Goal: Check status: Check status

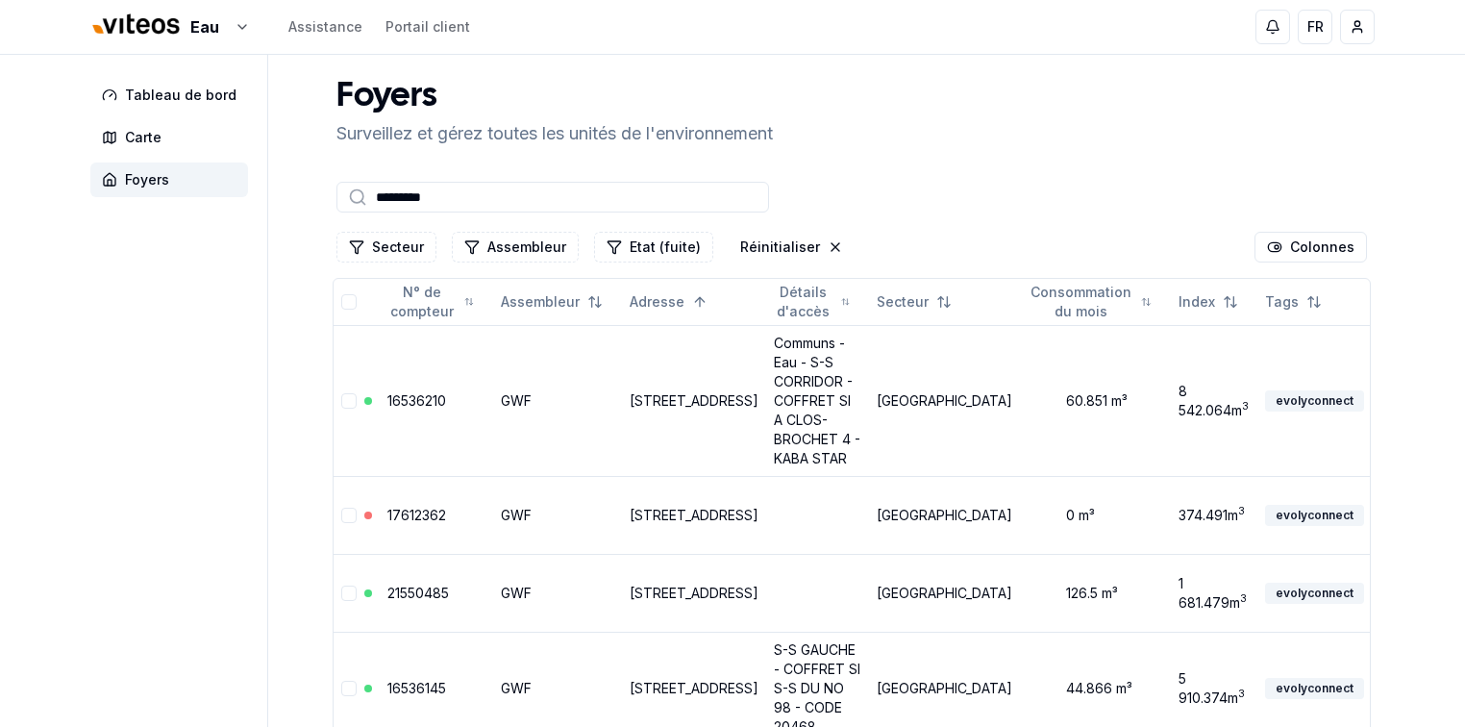
scroll to position [156, 0]
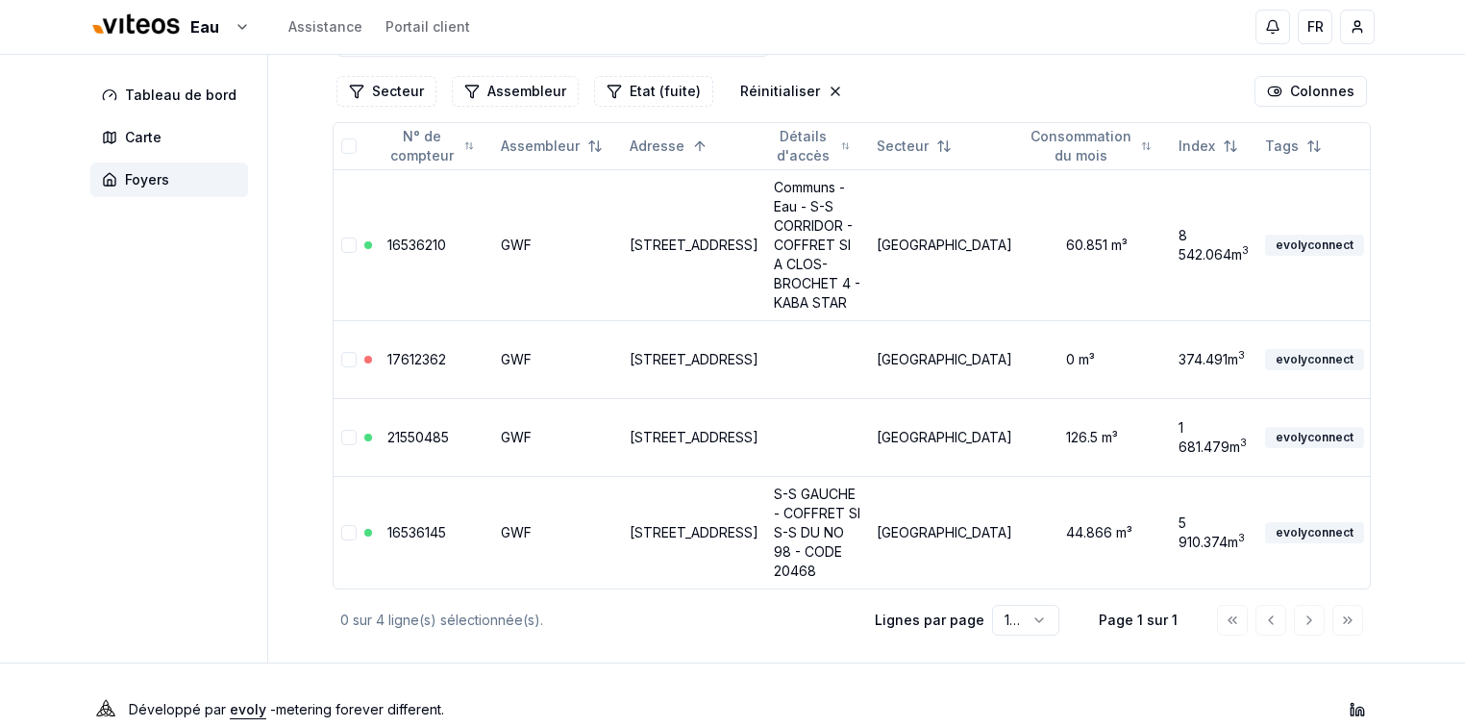
click at [658, 677] on div "Développé par evoly - metering forever different . Linkedin" at bounding box center [733, 709] width 1346 height 92
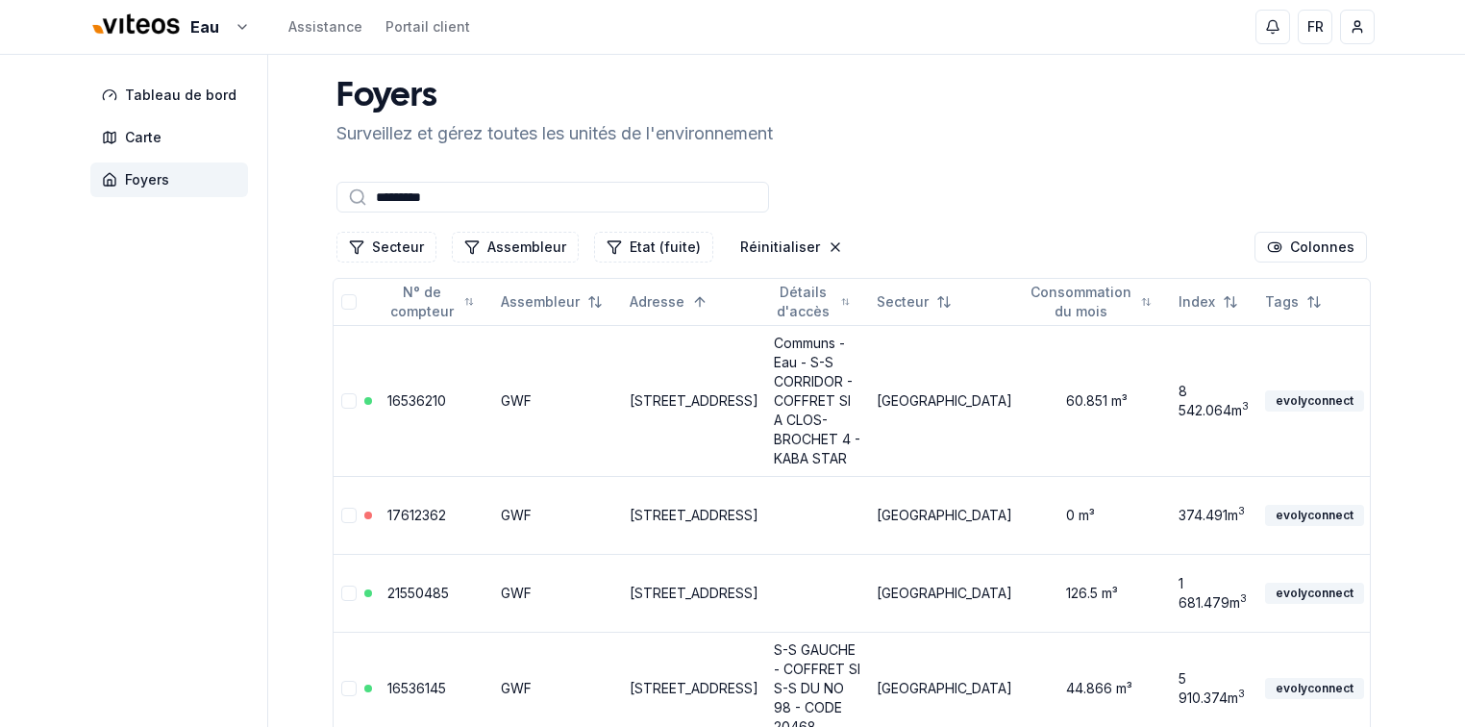
click at [466, 198] on input "*********" at bounding box center [553, 197] width 433 height 31
click at [235, 26] on html "Eau Assistance Portail client FR [PERSON_NAME] Tableau de bord Carte Foyers Foy…" at bounding box center [732, 456] width 1465 height 912
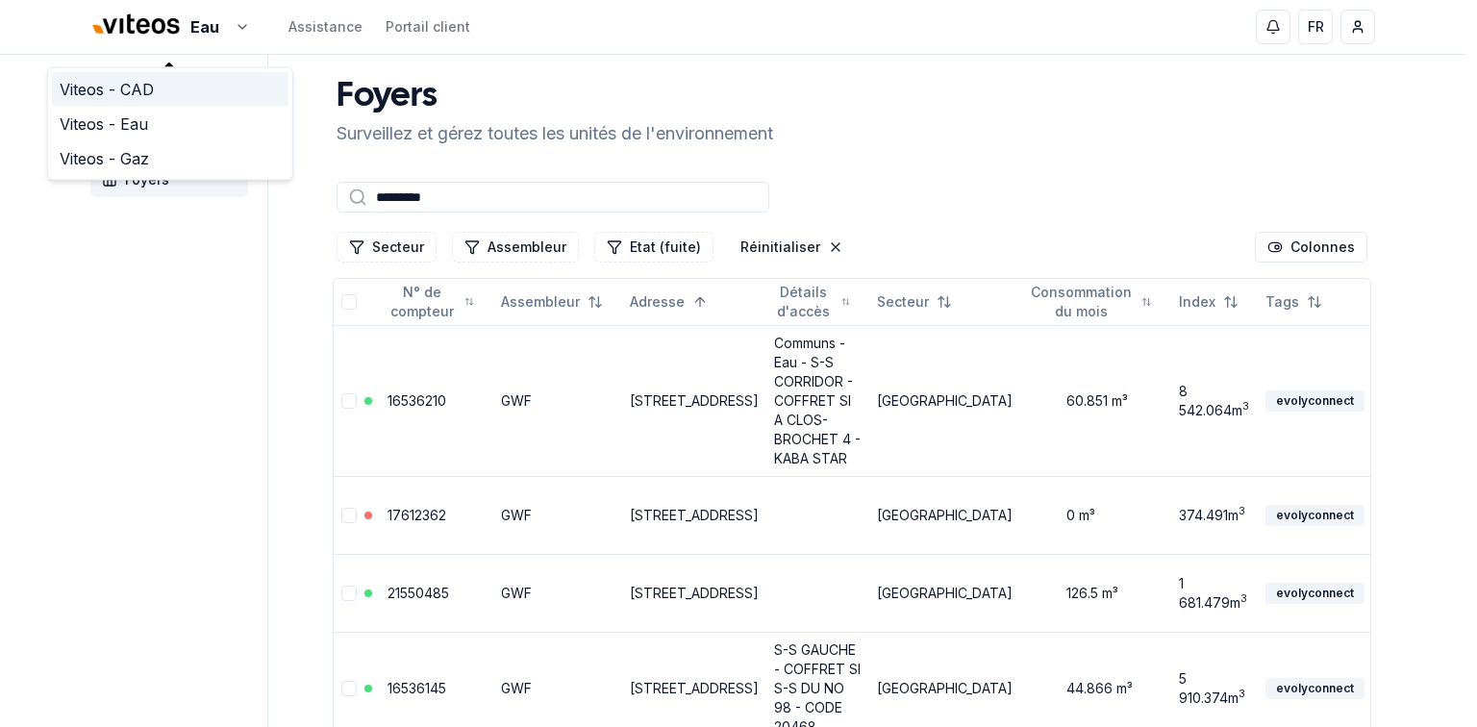
click at [137, 92] on link "Viteos - CAD" at bounding box center [170, 89] width 237 height 35
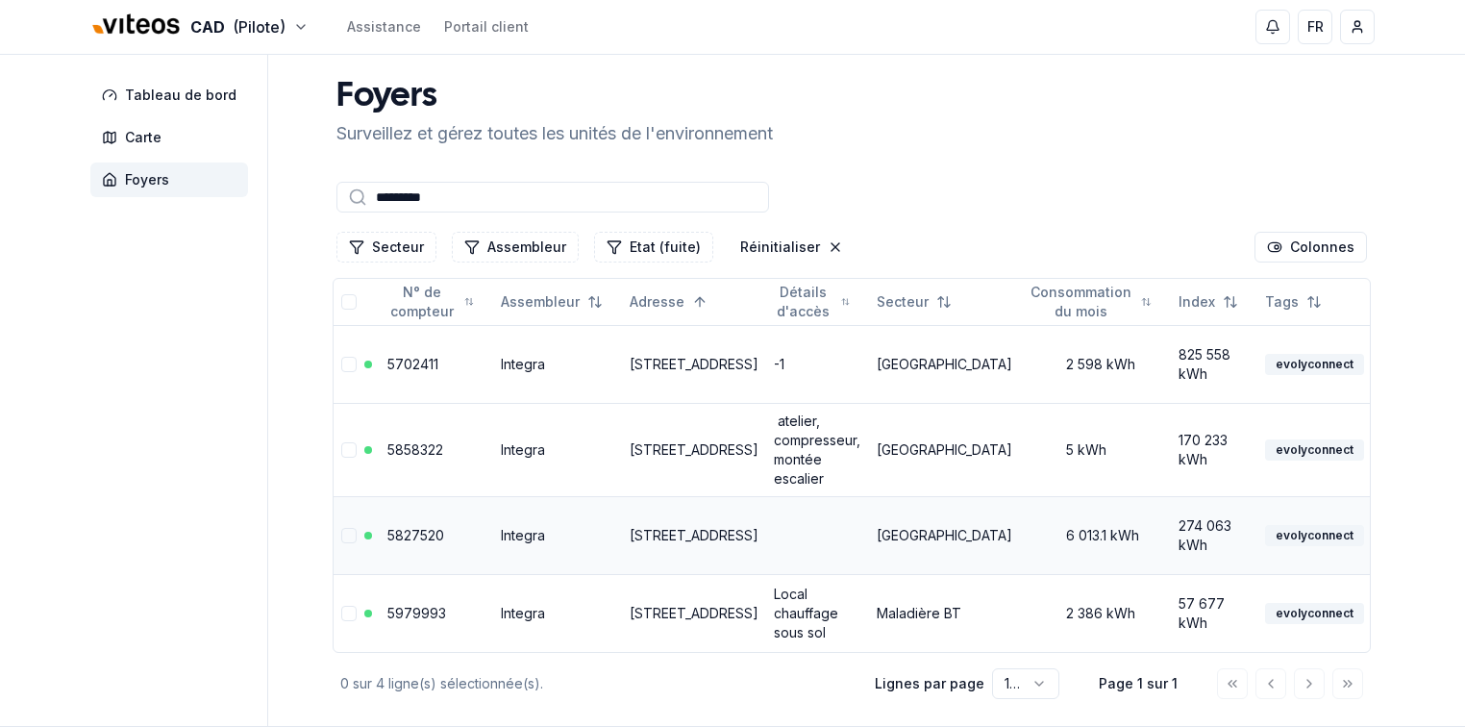
click at [662, 527] on link "[STREET_ADDRESS]" at bounding box center [694, 535] width 129 height 16
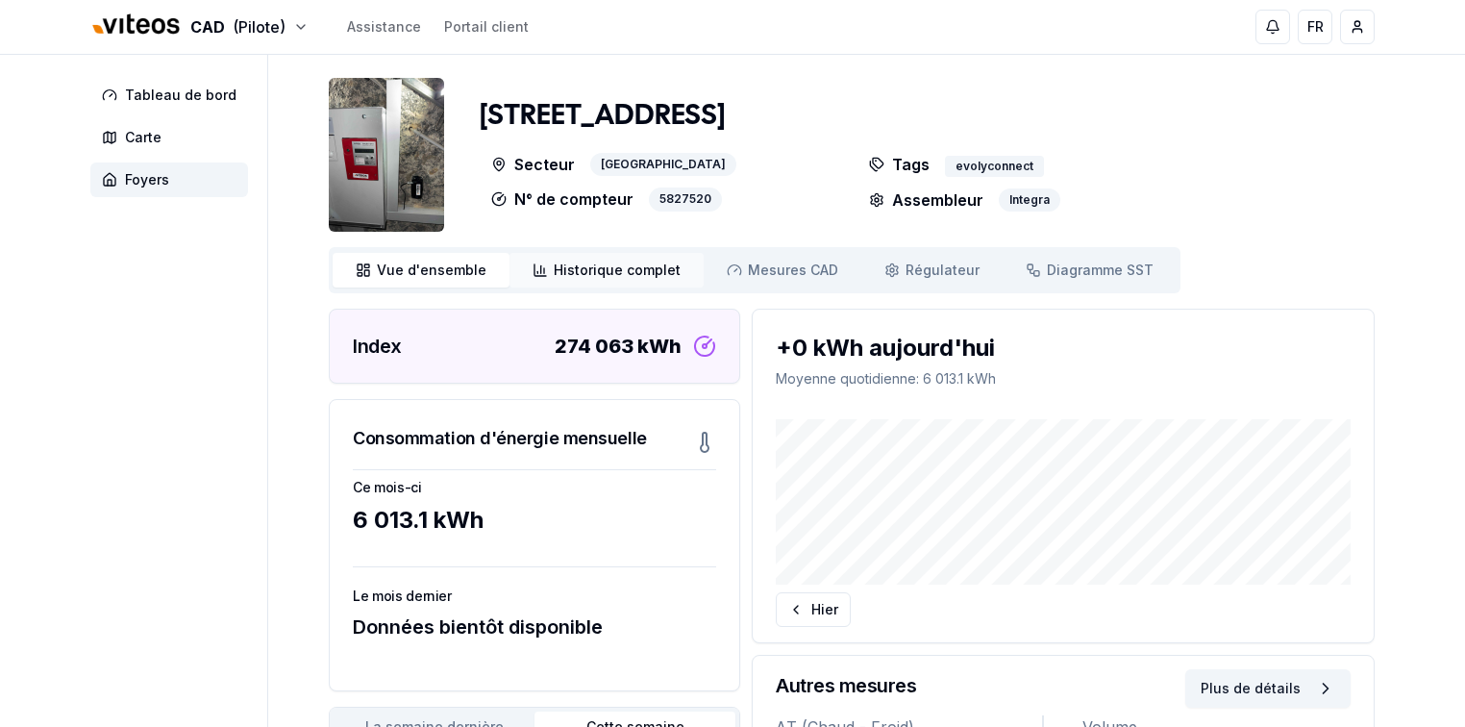
click at [600, 277] on span "Historique complet" at bounding box center [617, 270] width 127 height 19
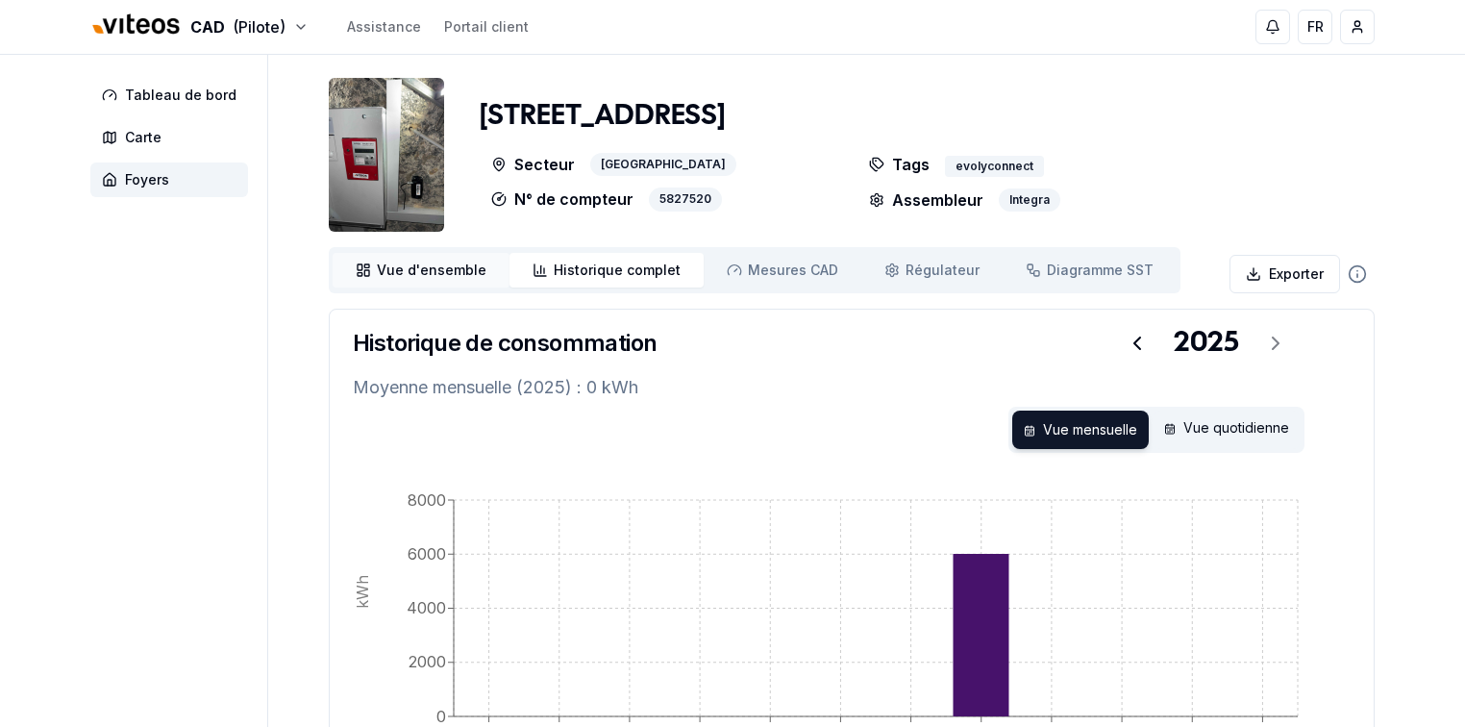
click at [419, 279] on span "Vue d'ensemble" at bounding box center [432, 270] width 110 height 19
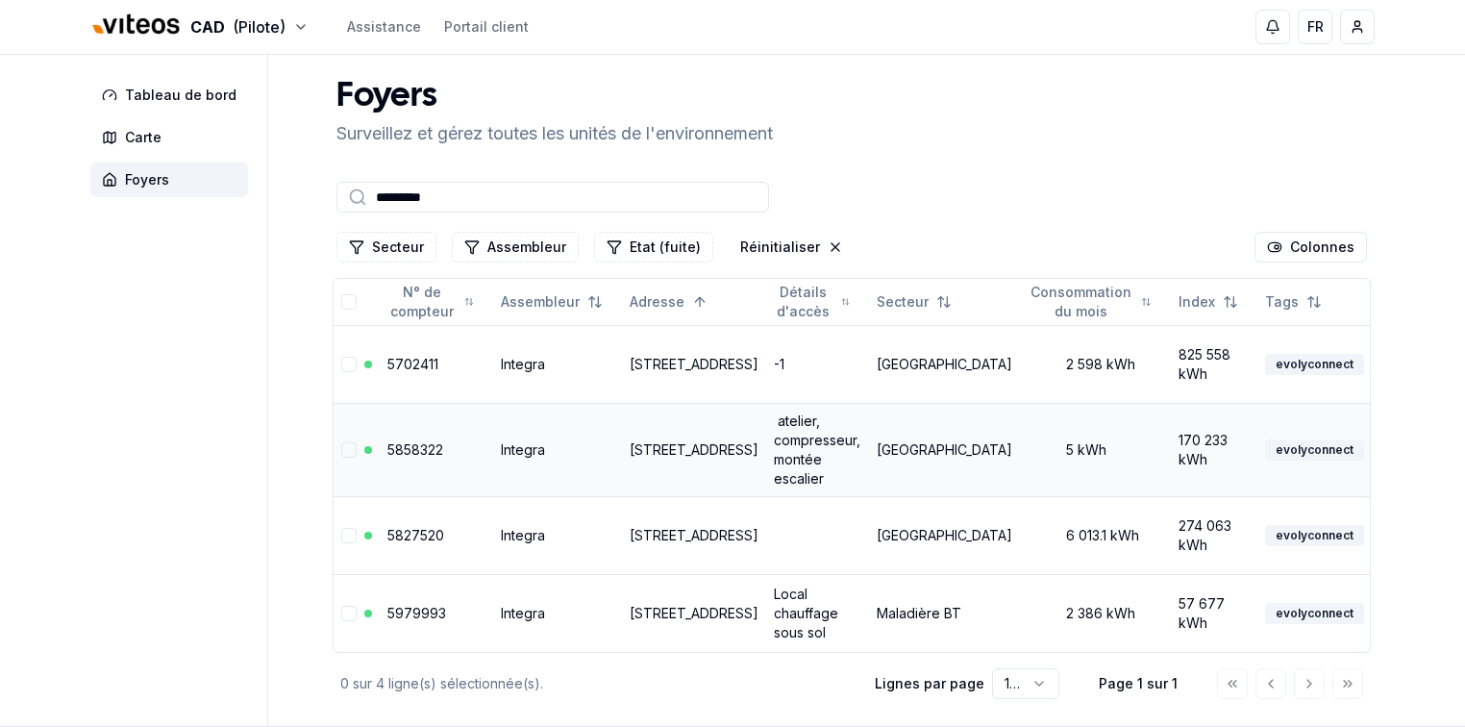
click at [663, 431] on td "[STREET_ADDRESS]" at bounding box center [694, 449] width 144 height 93
click at [660, 441] on link "[STREET_ADDRESS]" at bounding box center [694, 449] width 129 height 16
click at [465, 200] on input "*********" at bounding box center [553, 197] width 433 height 31
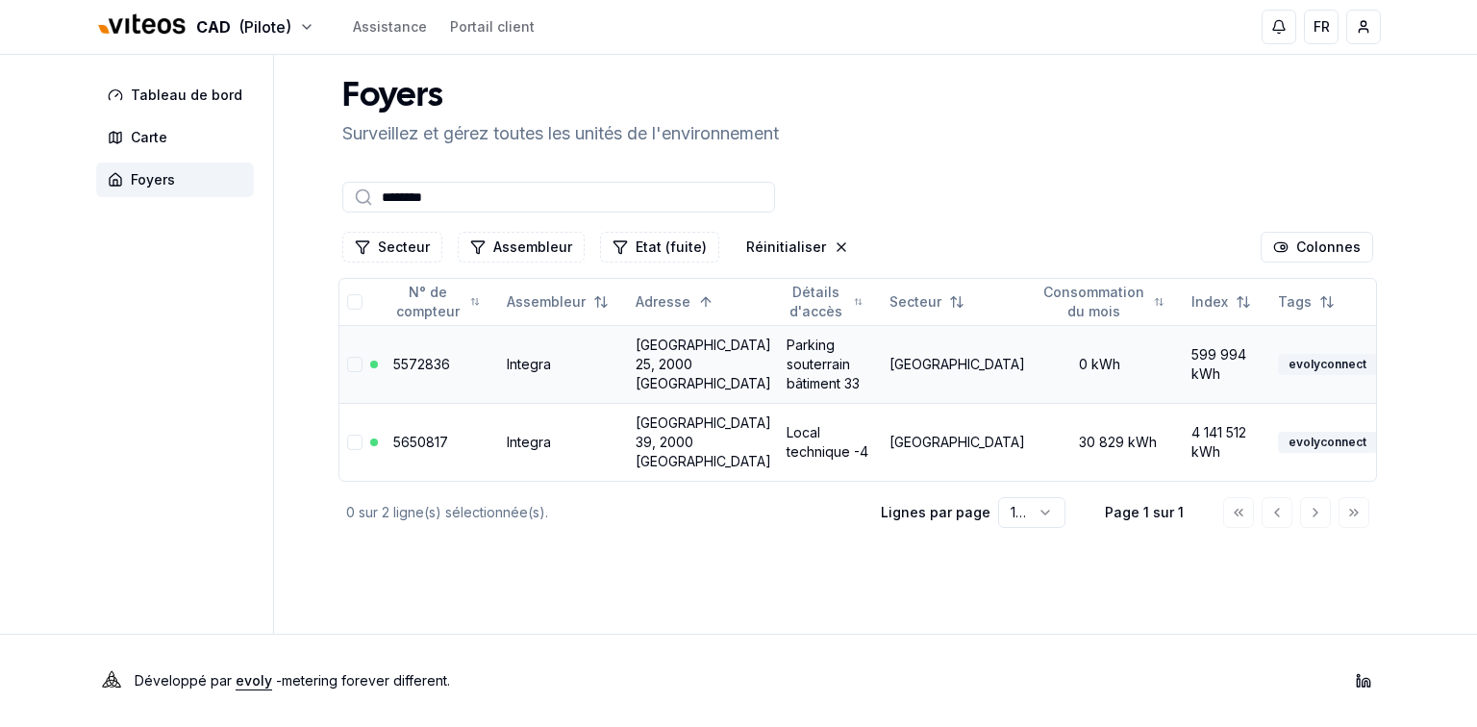
type input "********"
click at [682, 360] on link "[GEOGRAPHIC_DATA] 25, 2000 [GEOGRAPHIC_DATA]" at bounding box center [704, 364] width 136 height 55
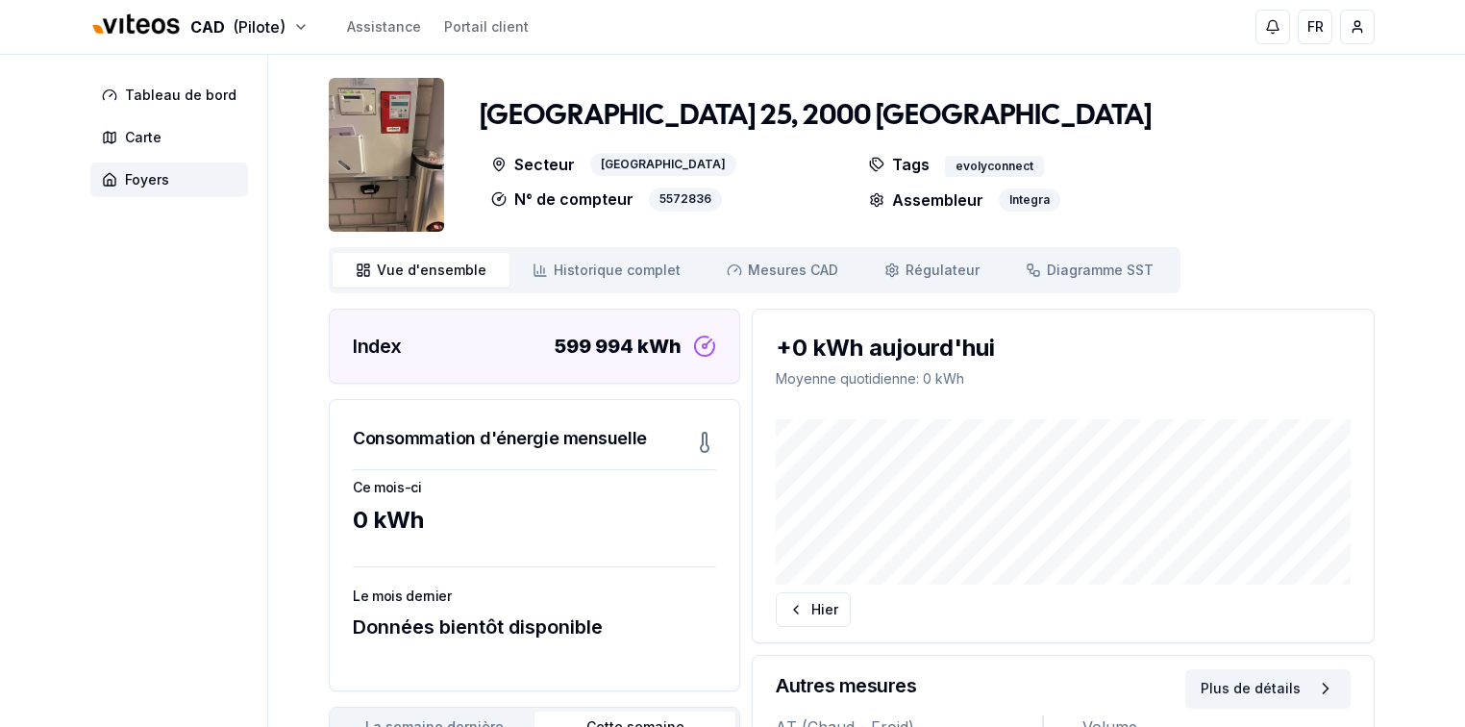
click at [387, 169] on img at bounding box center [386, 155] width 115 height 154
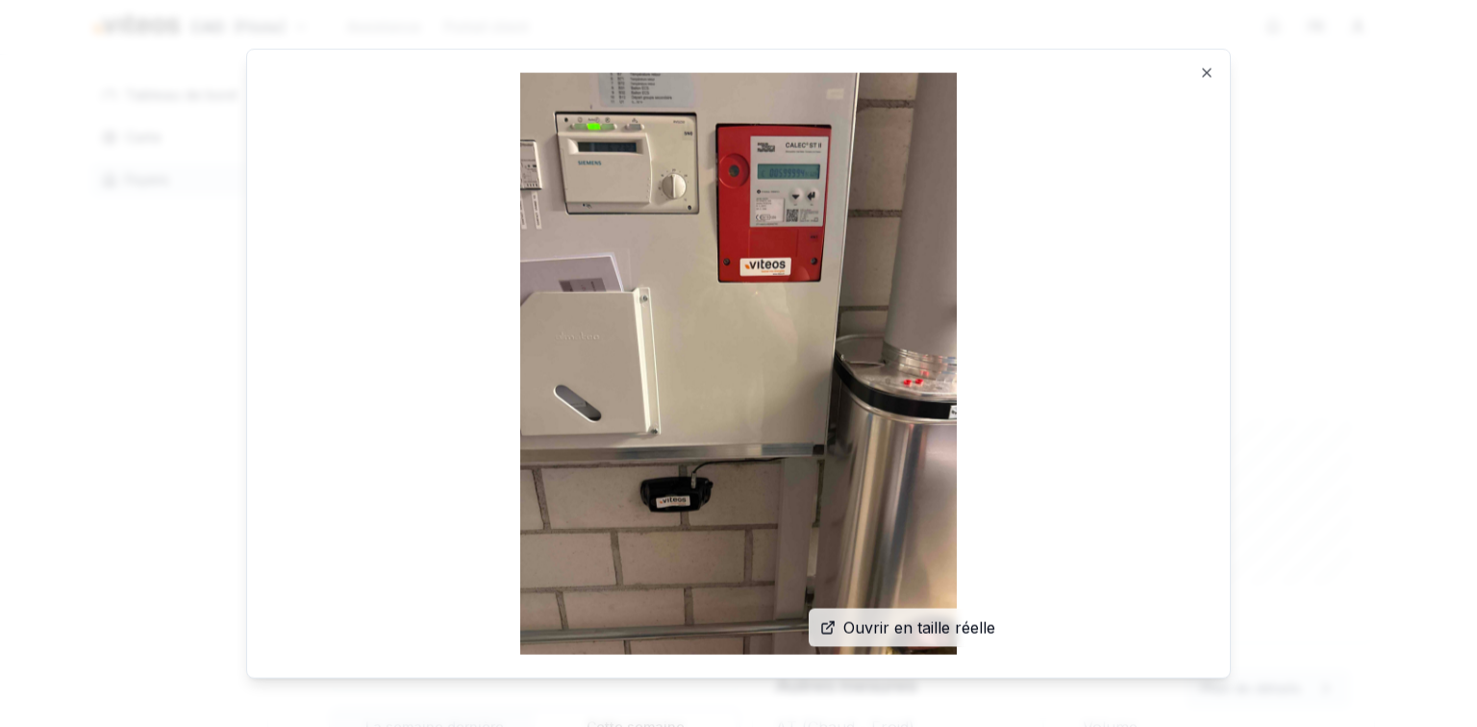
click at [406, 267] on img at bounding box center [738, 364] width 937 height 582
click at [179, 369] on div at bounding box center [738, 363] width 1477 height 727
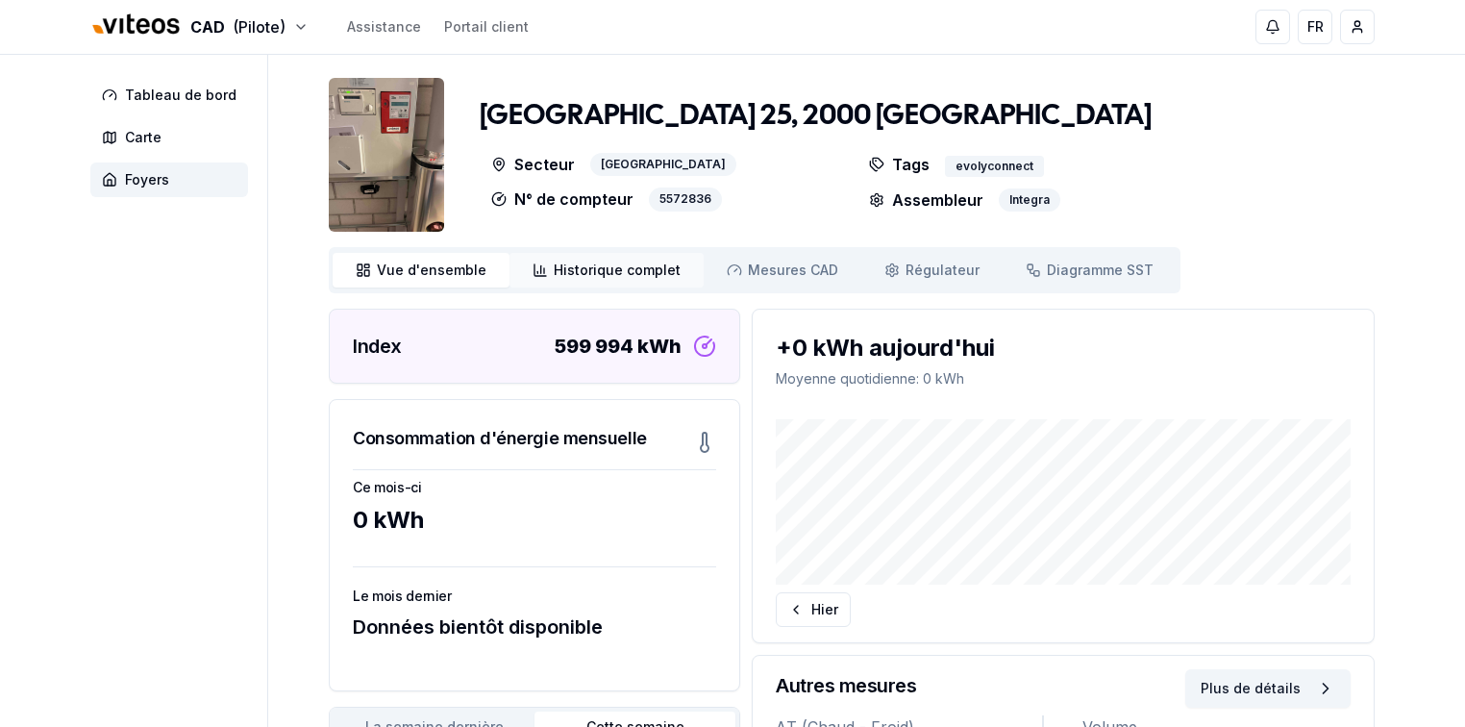
click at [613, 274] on span "Historique complet" at bounding box center [617, 270] width 127 height 19
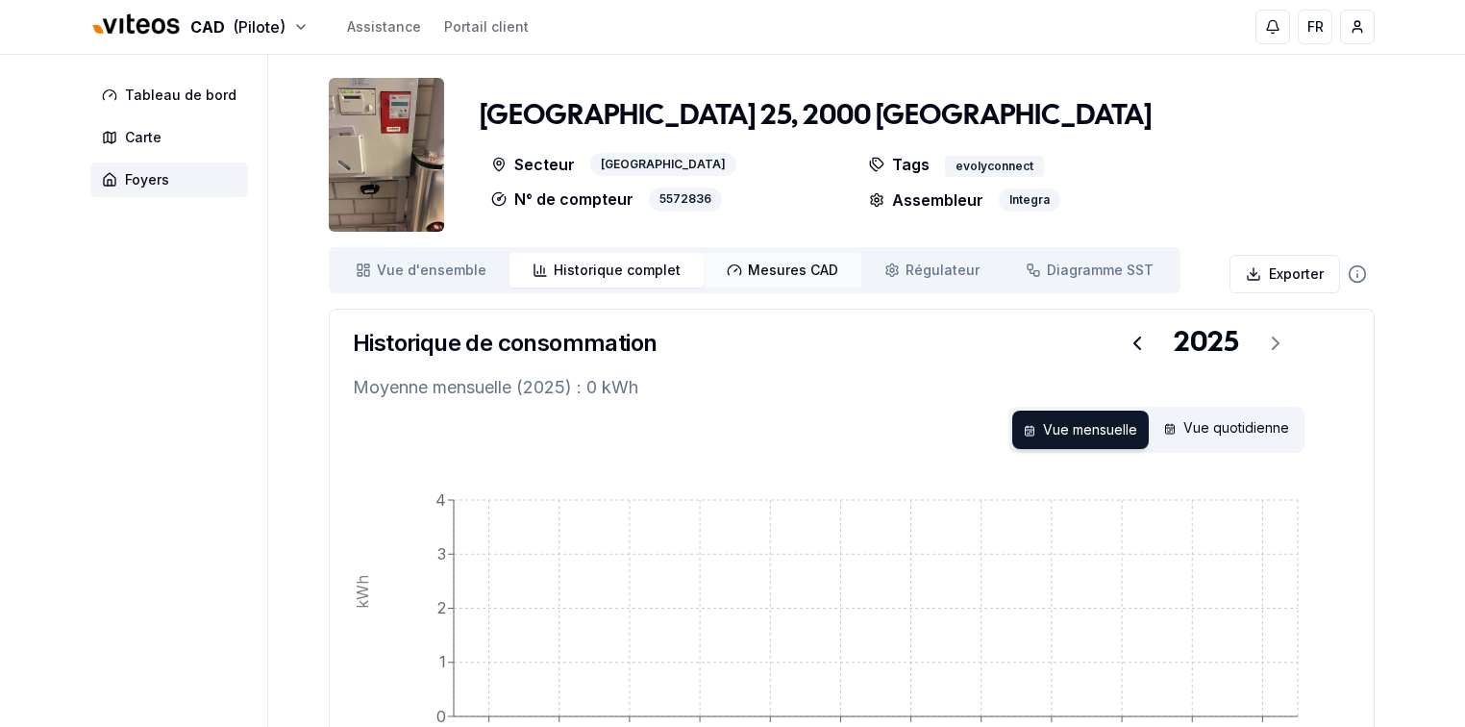
click at [748, 270] on span "Mesures CAD" at bounding box center [793, 270] width 90 height 19
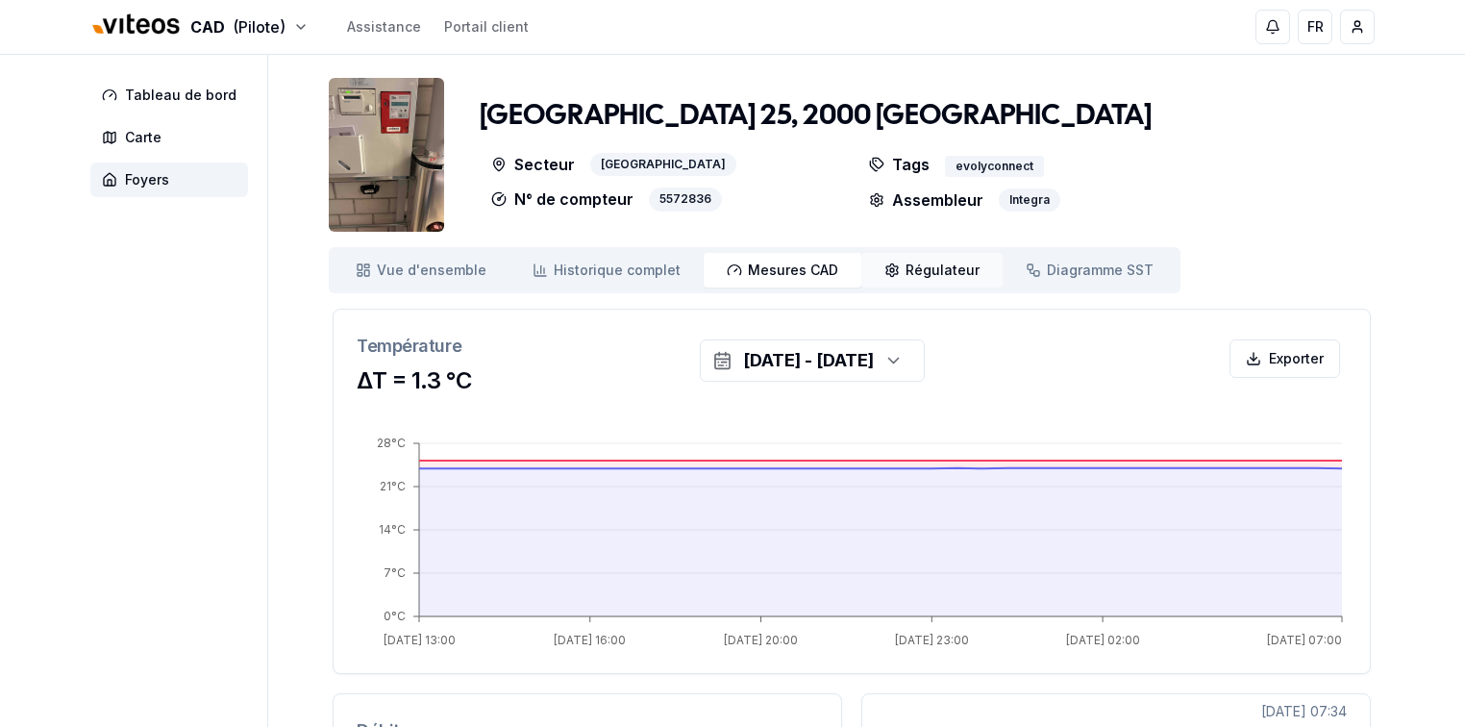
click at [912, 268] on span "Régulateur" at bounding box center [943, 270] width 74 height 19
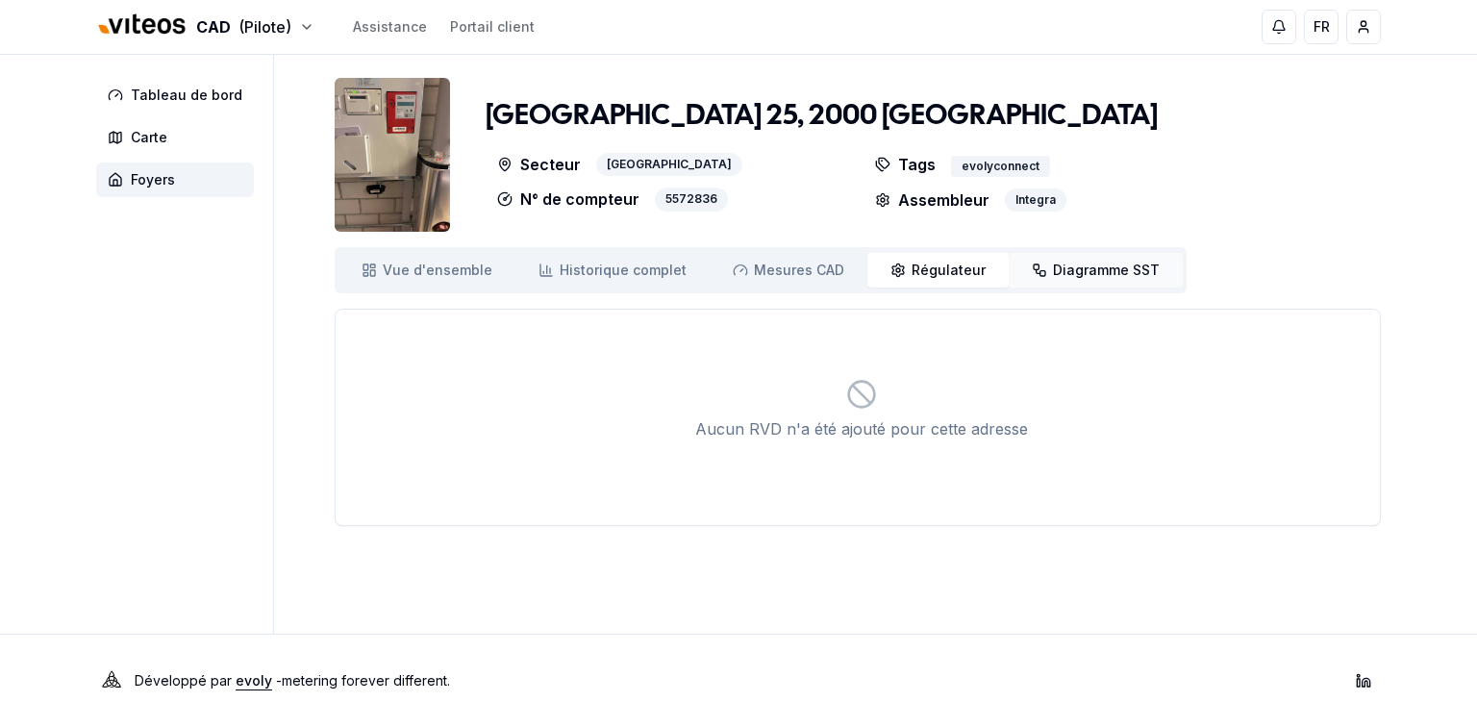
click at [1053, 266] on span "Diagramme SST" at bounding box center [1106, 270] width 107 height 19
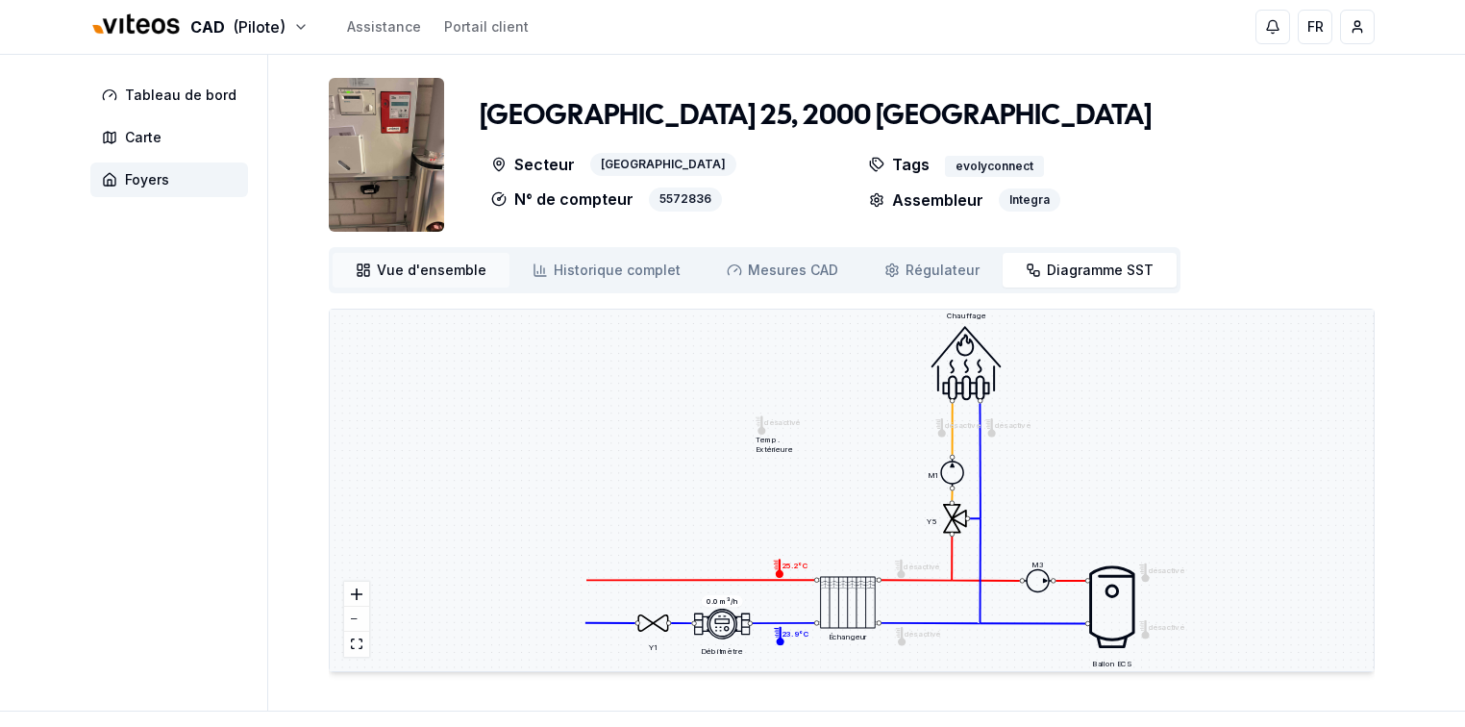
click at [410, 268] on span "Vue d'ensemble" at bounding box center [432, 270] width 110 height 19
